Goal: Task Accomplishment & Management: Manage account settings

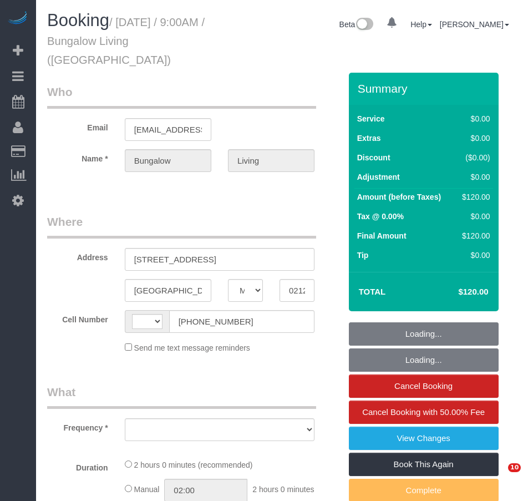
select select "MA"
select select "string:[GEOGRAPHIC_DATA]"
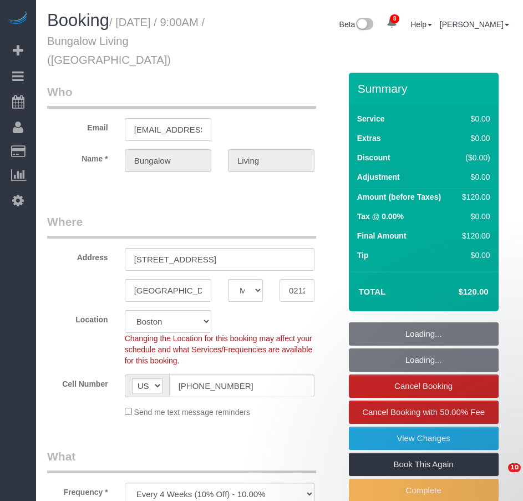
select select "object:770"
select select "spot1"
select select "number:89"
select select "number:90"
select select "number:15"
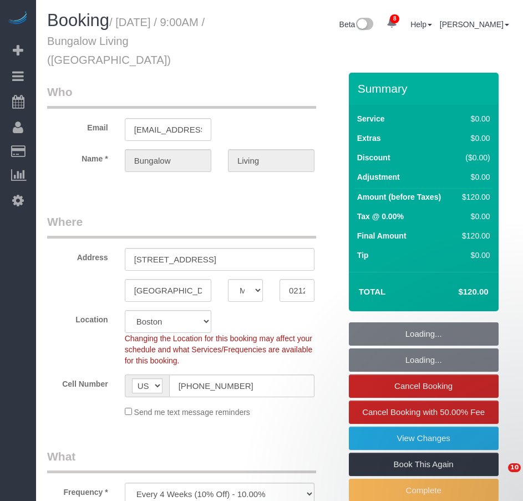
select select "number:7"
select select "number:21"
select select "object:995"
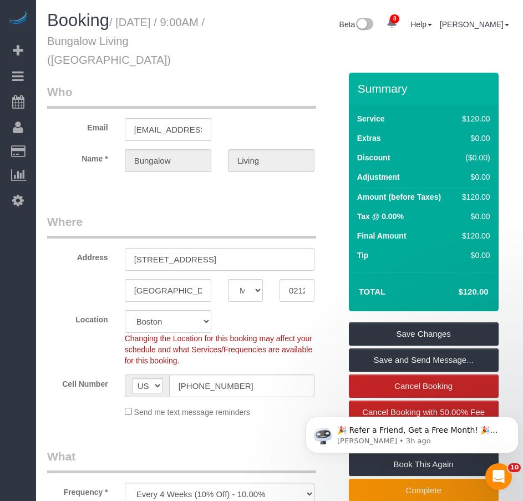
drag, startPoint x: 137, startPoint y: 240, endPoint x: 200, endPoint y: 237, distance: 63.3
click at [200, 248] on input "13 Tuckerman St, 2" at bounding box center [220, 259] width 190 height 23
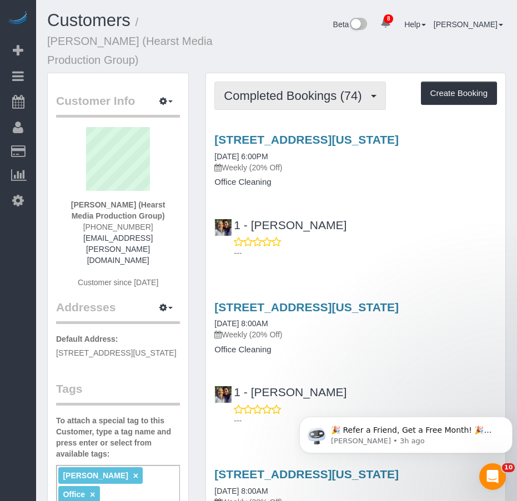
click at [256, 89] on span "Completed Bookings (74)" at bounding box center [295, 96] width 143 height 14
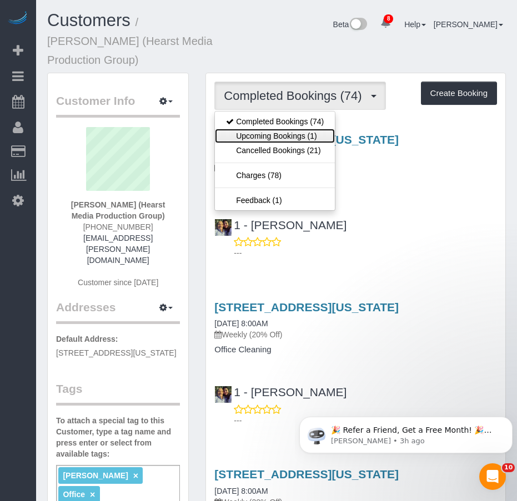
click at [254, 129] on link "Upcoming Bookings (1)" at bounding box center [275, 136] width 120 height 14
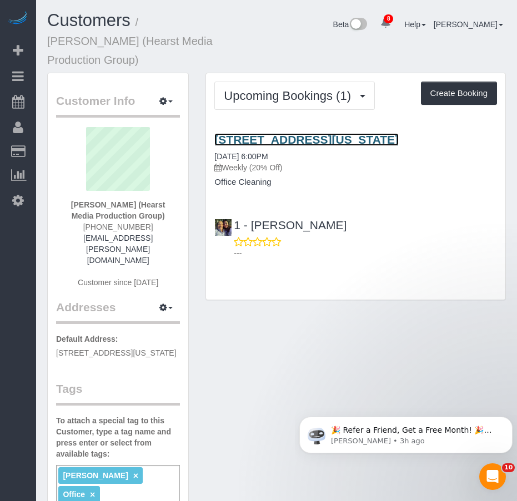
click at [238, 133] on link "[STREET_ADDRESS][US_STATE]" at bounding box center [306, 139] width 184 height 13
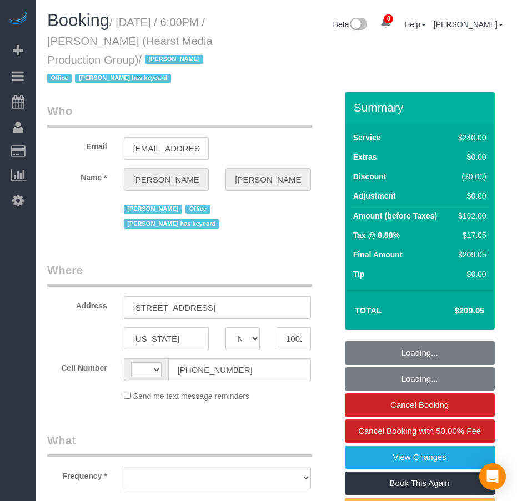
select select "NY"
select select "string:US"
select select "object:706"
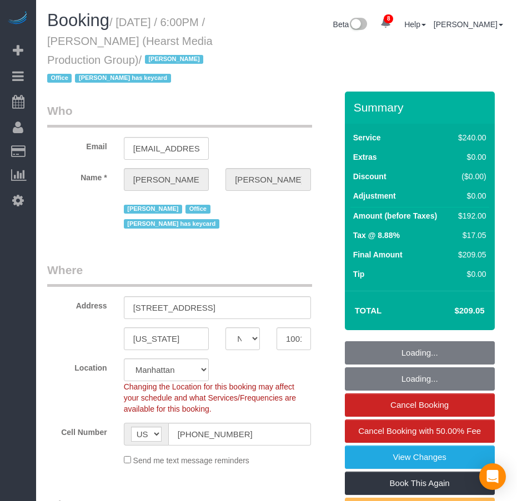
select select "180"
select select "spot1"
select select "number:89"
select select "number:90"
select select "number:15"
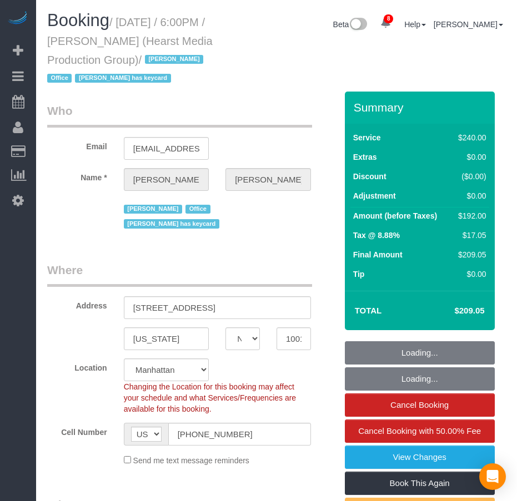
select select "number:7"
select select "object:1370"
select select "string:stripe-pm_1POn4N4VGloSiKo7I2MIPr2I"
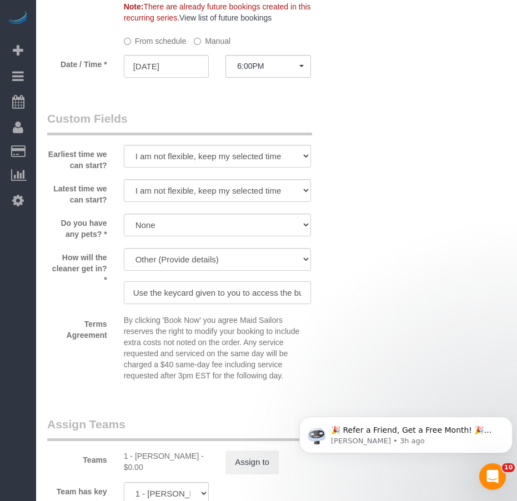
click at [271, 281] on input "Use the keycard given to you to access the building and office." at bounding box center [217, 292] width 187 height 23
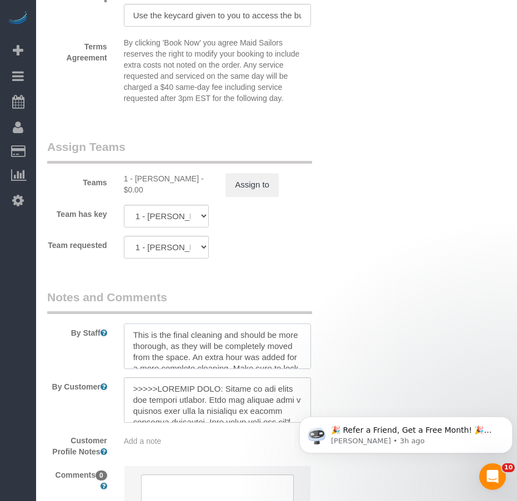
click at [181, 330] on textarea at bounding box center [217, 345] width 187 height 45
click at [300, 407] on body "🎉 Refer a Friend, Get a Free Month! 🎉 Love Automaid? Share the love! When you r…" at bounding box center [405, 432] width 213 height 69
click at [300, 405] on body "🎉 Refer a Friend, Get a Free Month! 🎉 Love Automaid? Share the love! When you r…" at bounding box center [405, 432] width 213 height 69
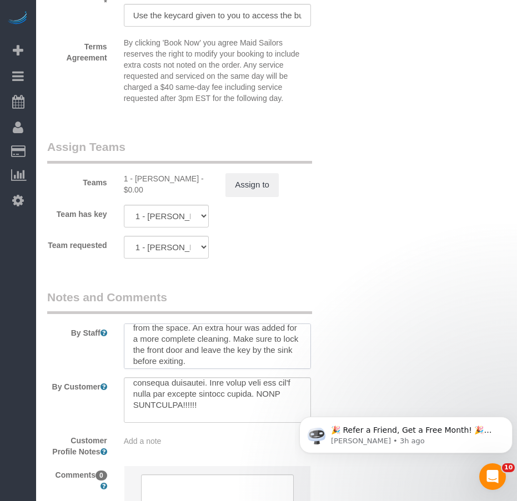
scroll to position [33, 0]
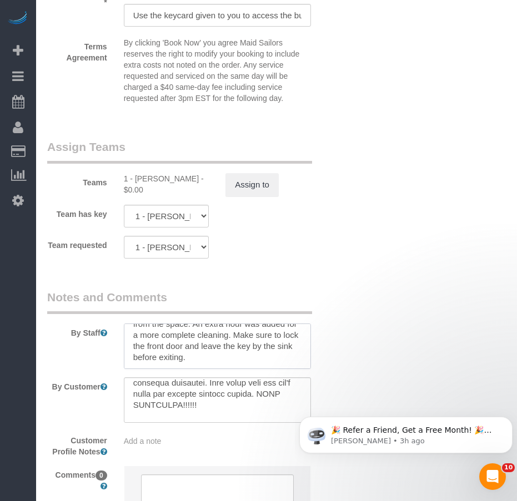
drag, startPoint x: 245, startPoint y: 333, endPoint x: 245, endPoint y: 343, distance: 10.0
click at [245, 343] on textarea at bounding box center [217, 345] width 187 height 45
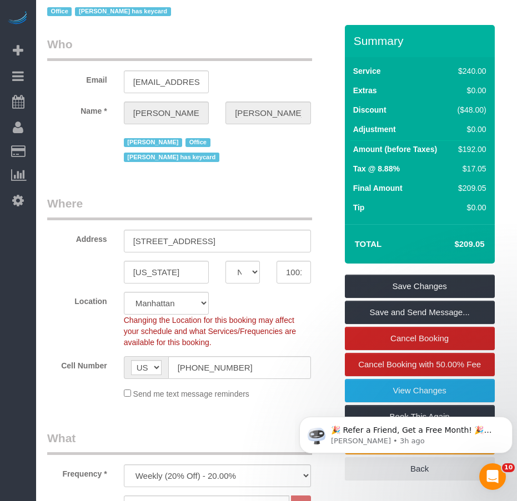
scroll to position [0, 0]
